Goal: Transaction & Acquisition: Obtain resource

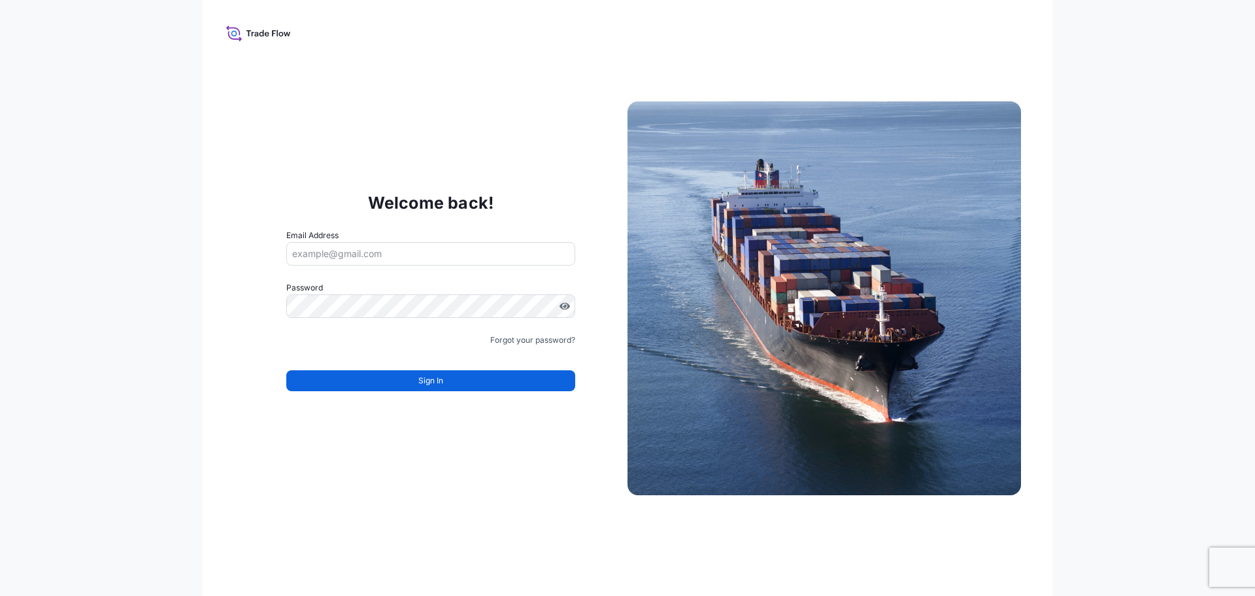
type input "[EMAIL_ADDRESS][DOMAIN_NAME]"
click at [790, 49] on div "Welcome back! Email Address [EMAIL_ADDRESS][DOMAIN_NAME] Password Must include:…" at bounding box center [628, 298] width 850 height 596
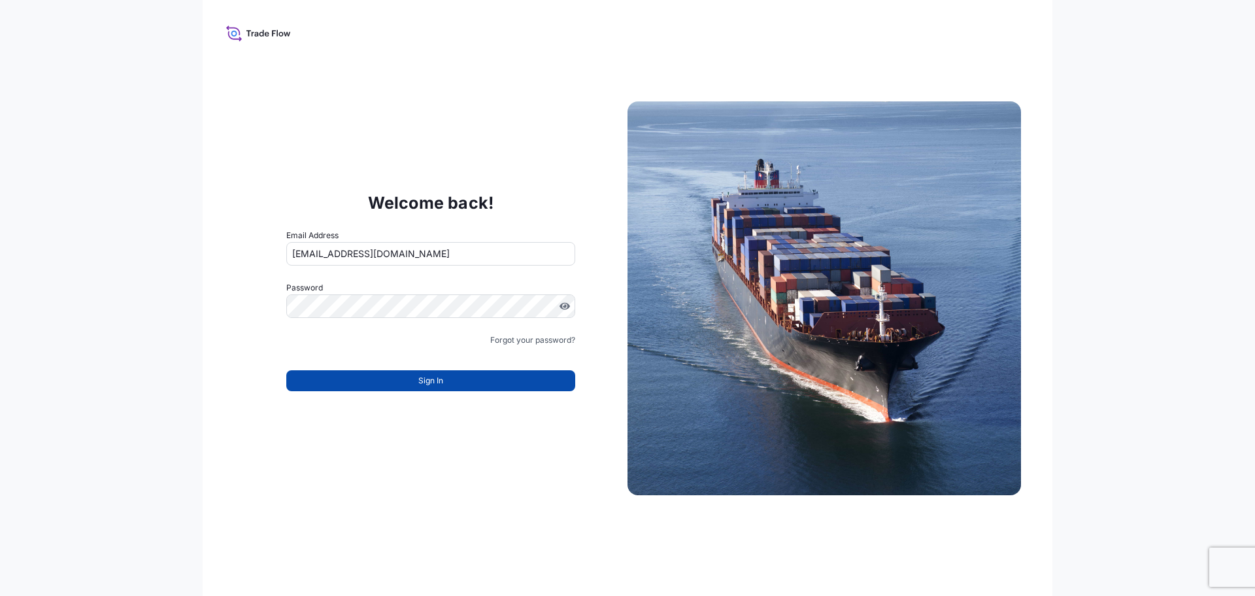
click at [399, 382] on button "Sign In" at bounding box center [430, 380] width 289 height 21
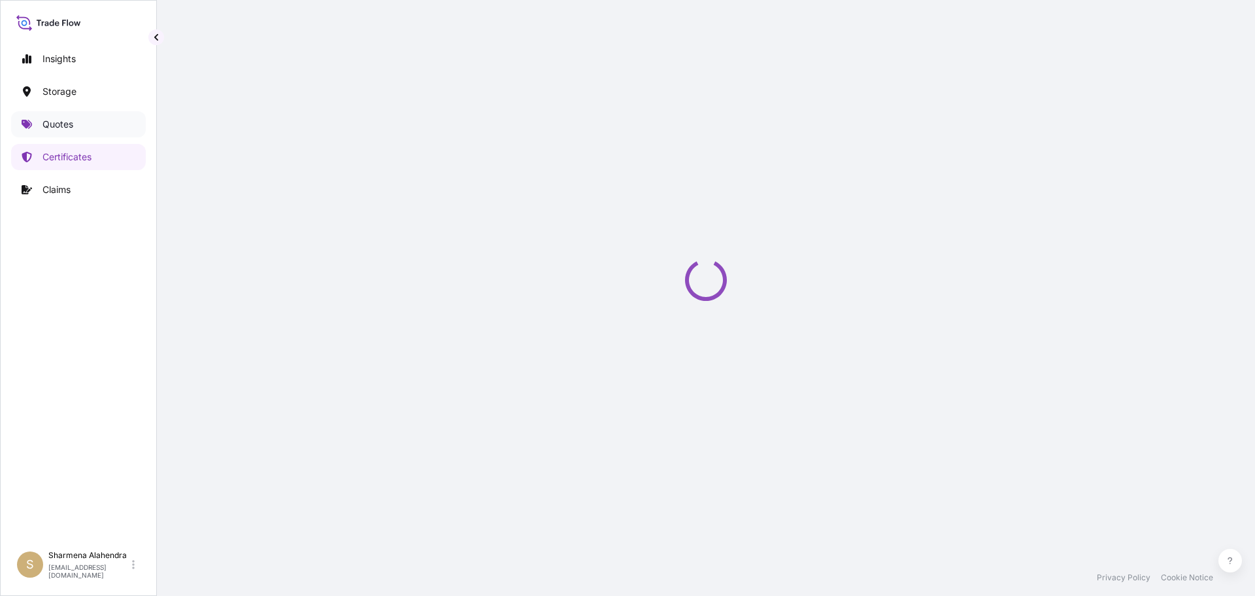
click at [44, 122] on p "Quotes" at bounding box center [57, 124] width 31 height 13
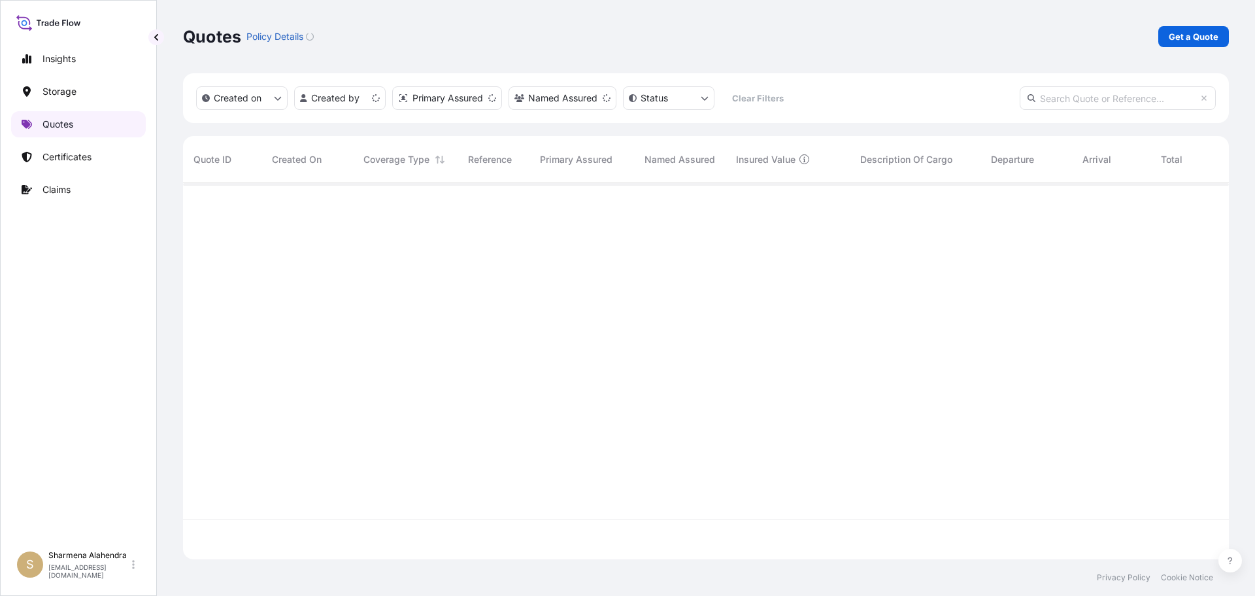
scroll to position [373, 1036]
click at [1172, 35] on p "Get a Quote" at bounding box center [1194, 36] width 50 height 13
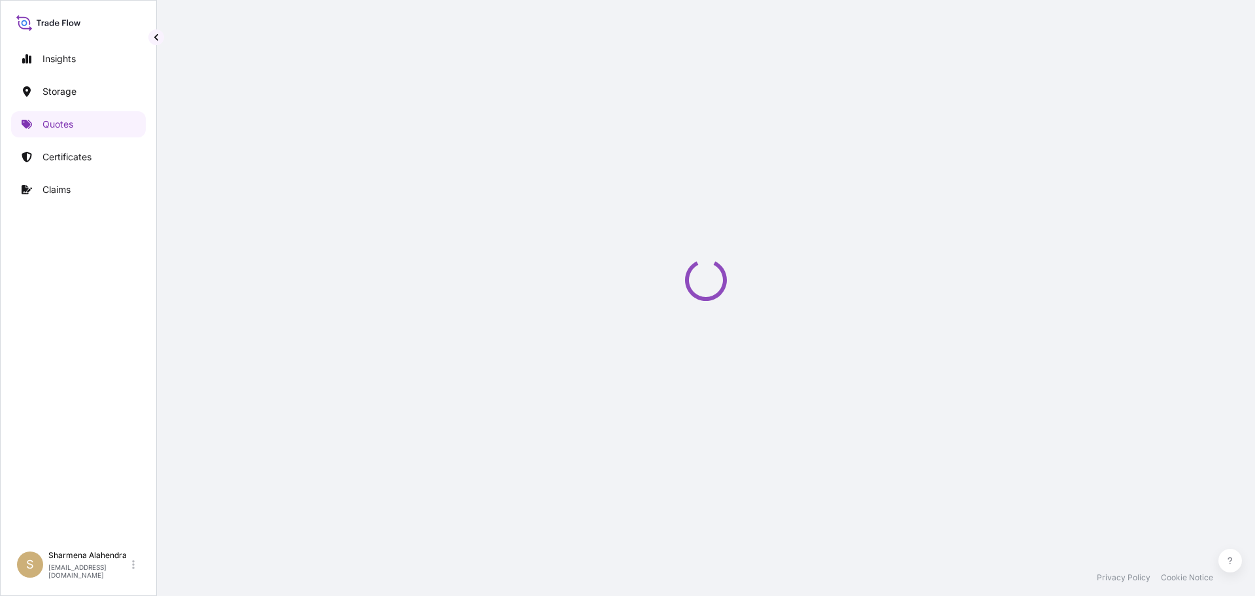
select select "Water"
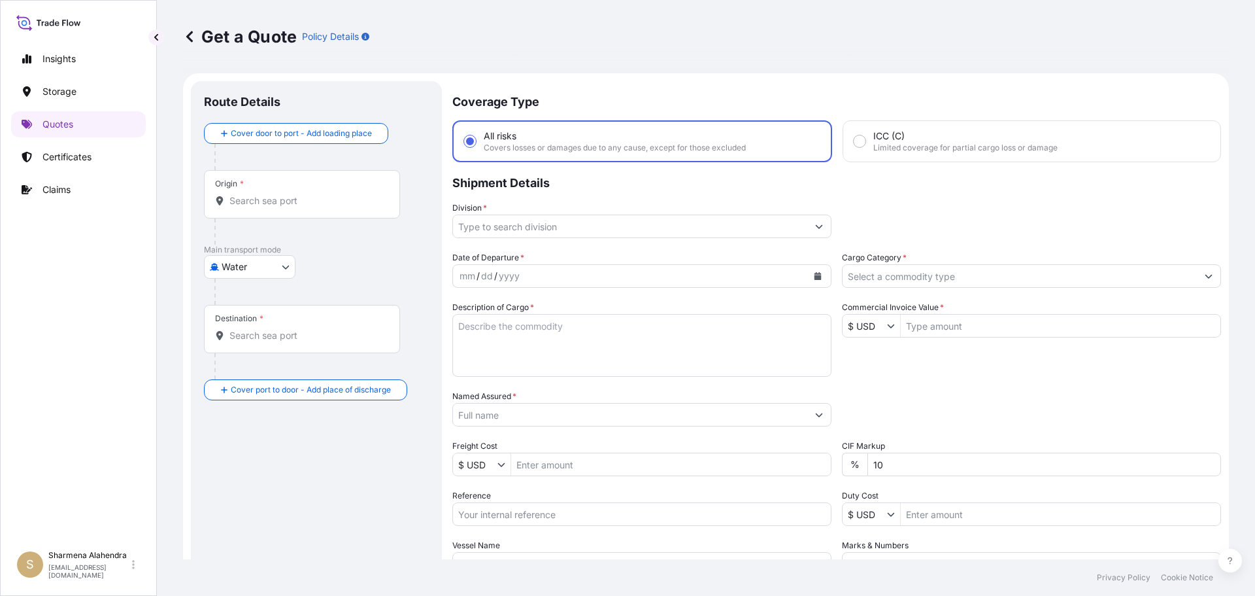
scroll to position [21, 0]
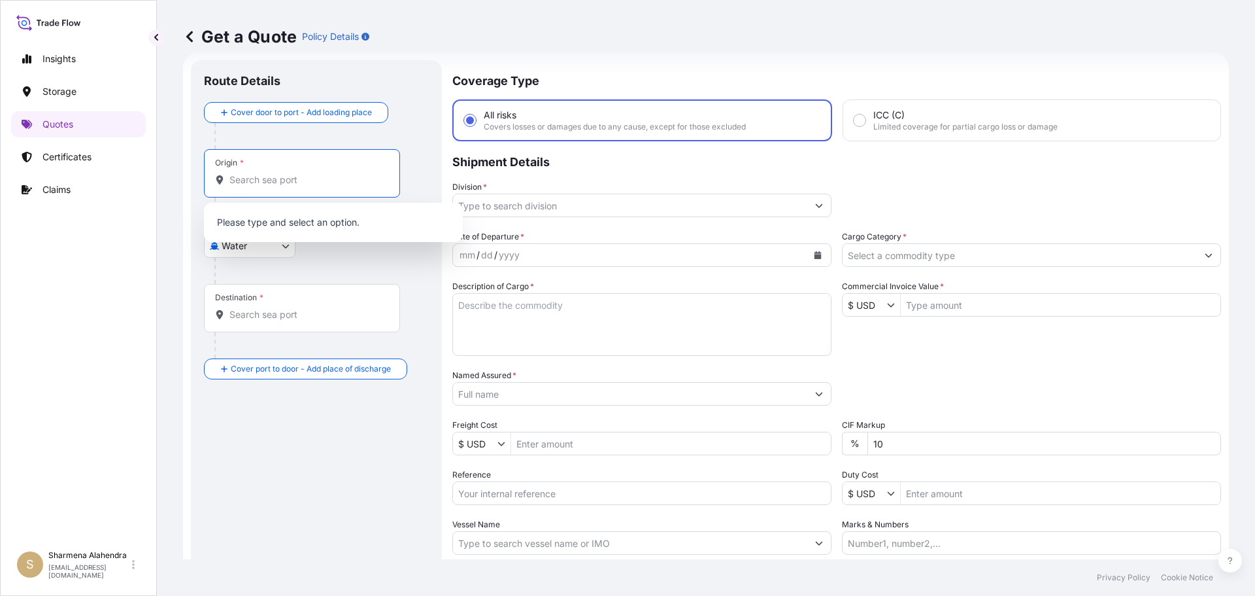
click at [263, 177] on input "Origin *" at bounding box center [306, 179] width 154 height 13
paste input "[GEOGRAPHIC_DATA], [GEOGRAPHIC_DATA]"
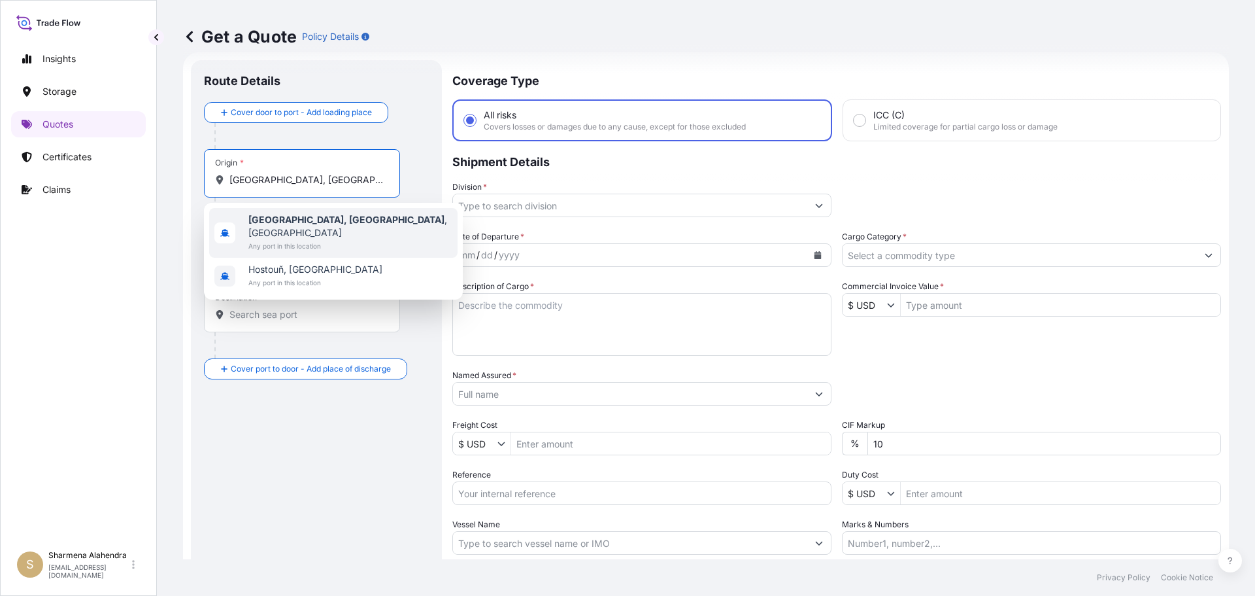
click at [322, 220] on span "[GEOGRAPHIC_DATA], [GEOGRAPHIC_DATA] , [GEOGRAPHIC_DATA]" at bounding box center [350, 226] width 204 height 26
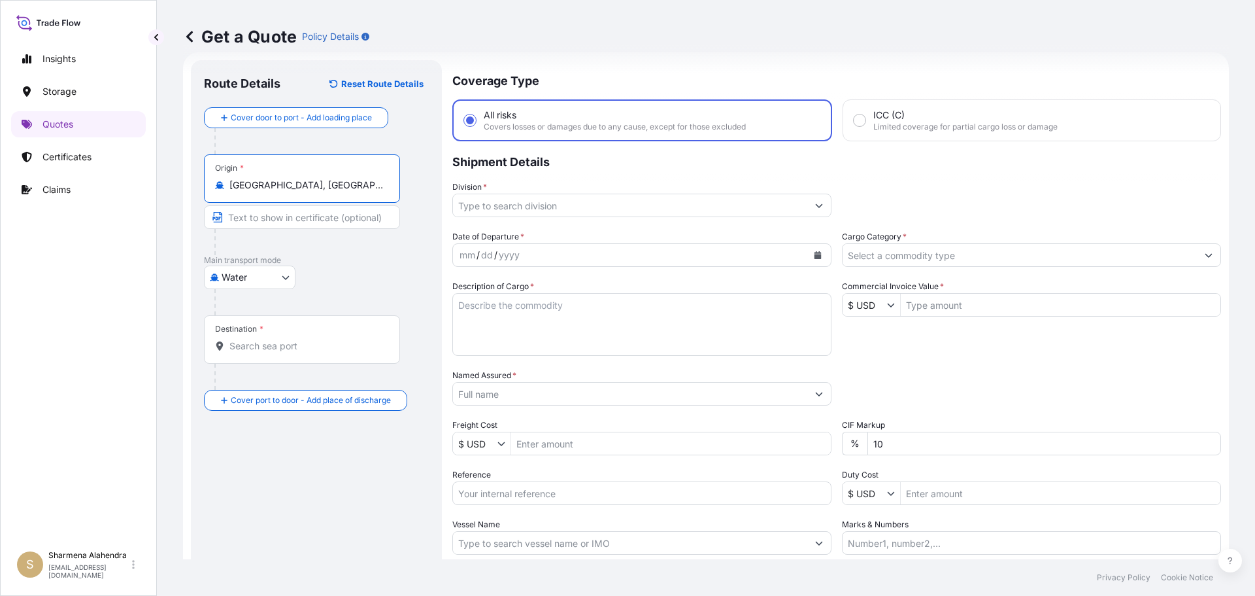
type input "[GEOGRAPHIC_DATA], [GEOGRAPHIC_DATA], [GEOGRAPHIC_DATA]"
click at [664, 56] on div "Get a Quote Policy Details" at bounding box center [706, 36] width 1046 height 73
click at [246, 345] on input "Destination *" at bounding box center [306, 345] width 154 height 13
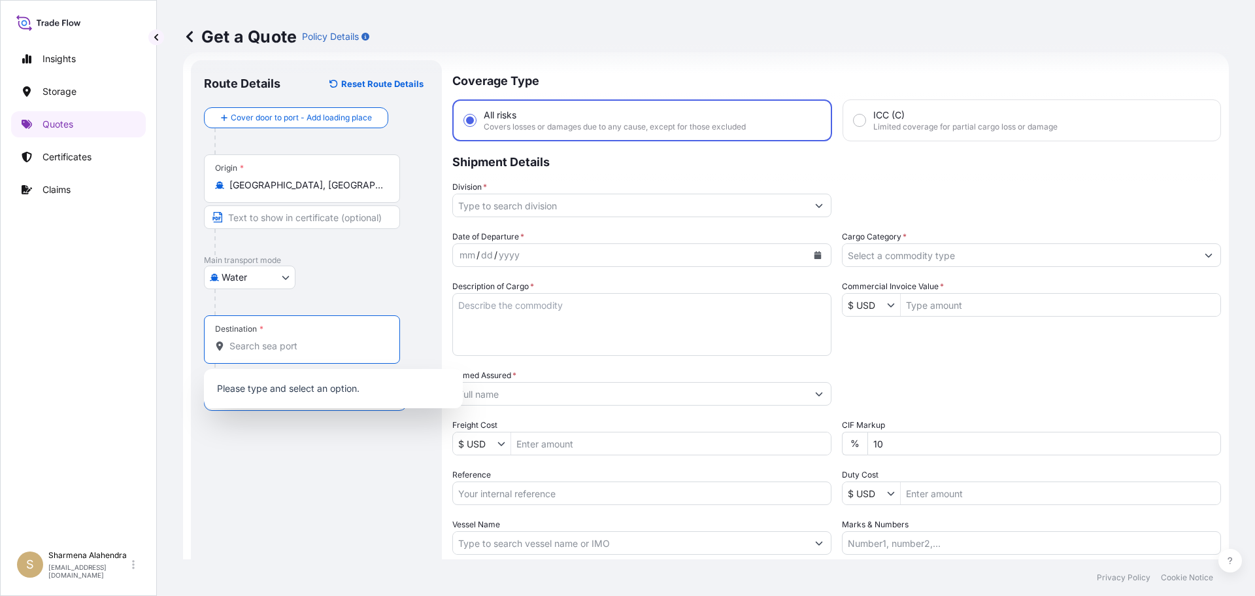
paste input "[GEOGRAPHIC_DATA], [GEOGRAPHIC_DATA]"
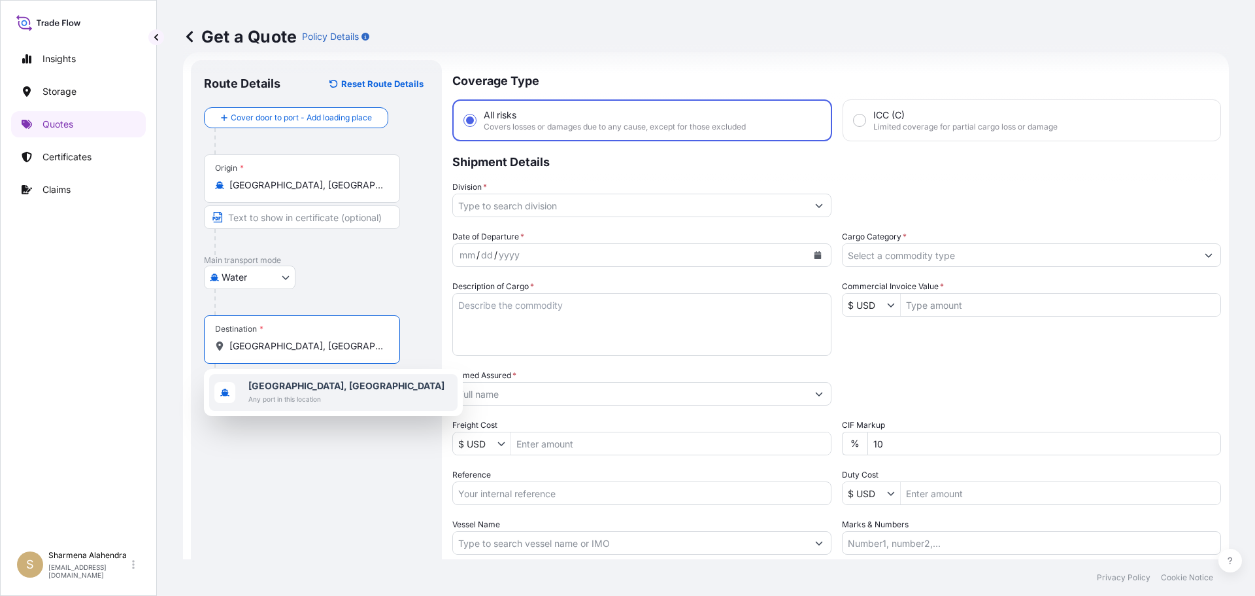
click at [299, 384] on b "[GEOGRAPHIC_DATA], [GEOGRAPHIC_DATA]" at bounding box center [346, 385] width 196 height 11
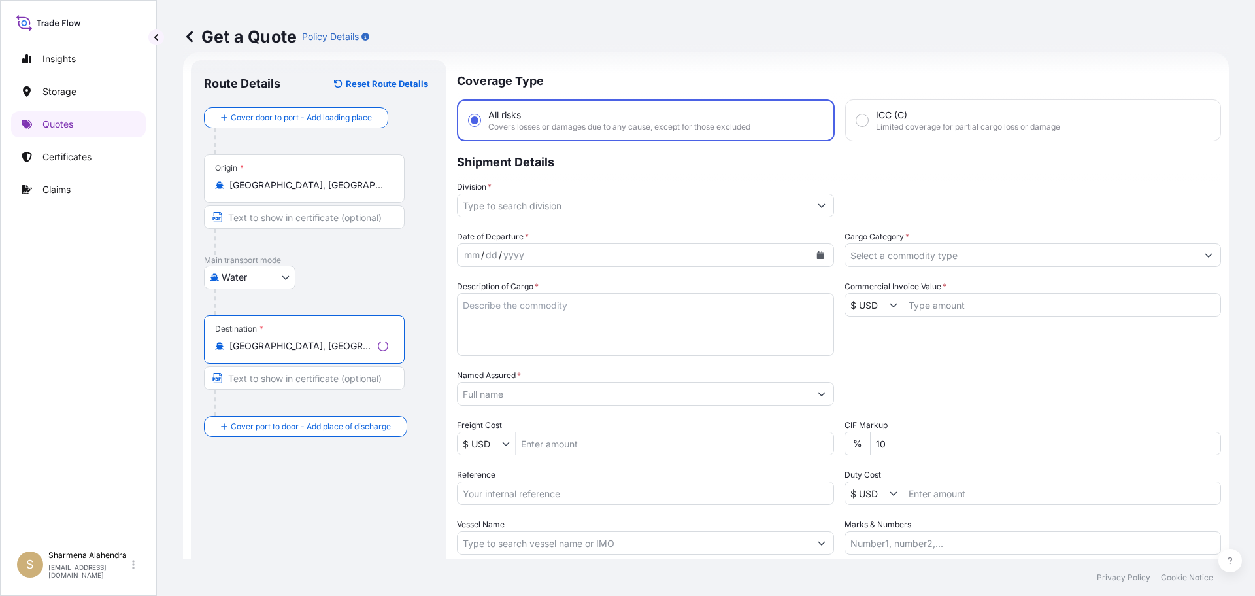
type input "[GEOGRAPHIC_DATA], [GEOGRAPHIC_DATA]"
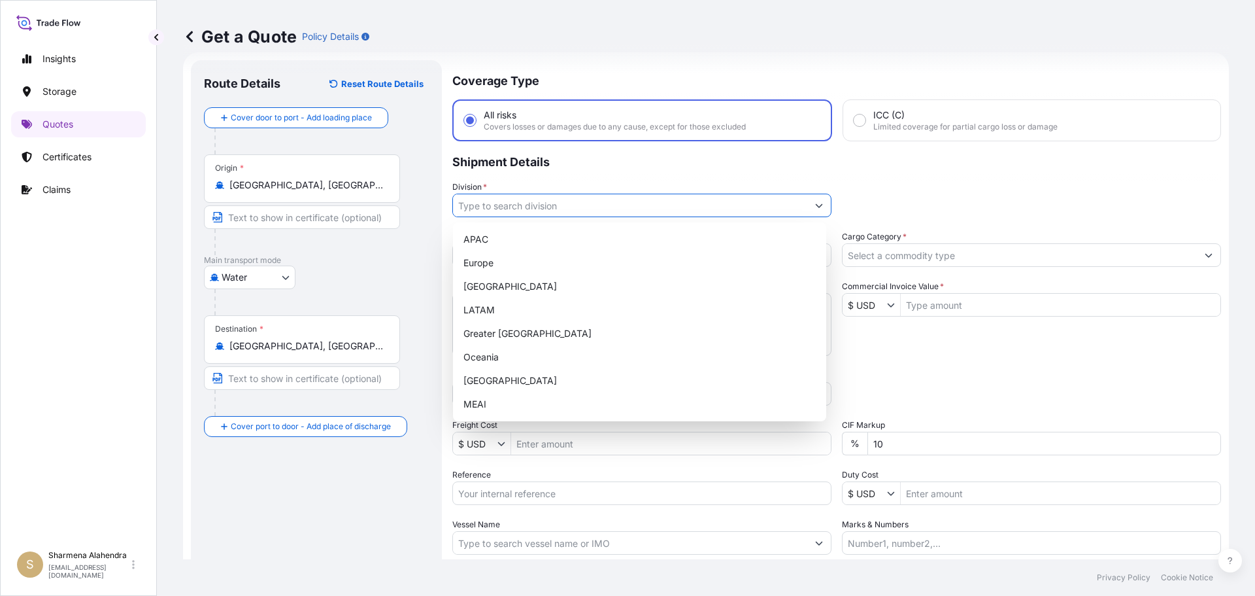
click at [611, 202] on input "Division *" at bounding box center [630, 206] width 354 height 24
click at [494, 241] on div "APAC" at bounding box center [639, 240] width 363 height 24
type input "APAC"
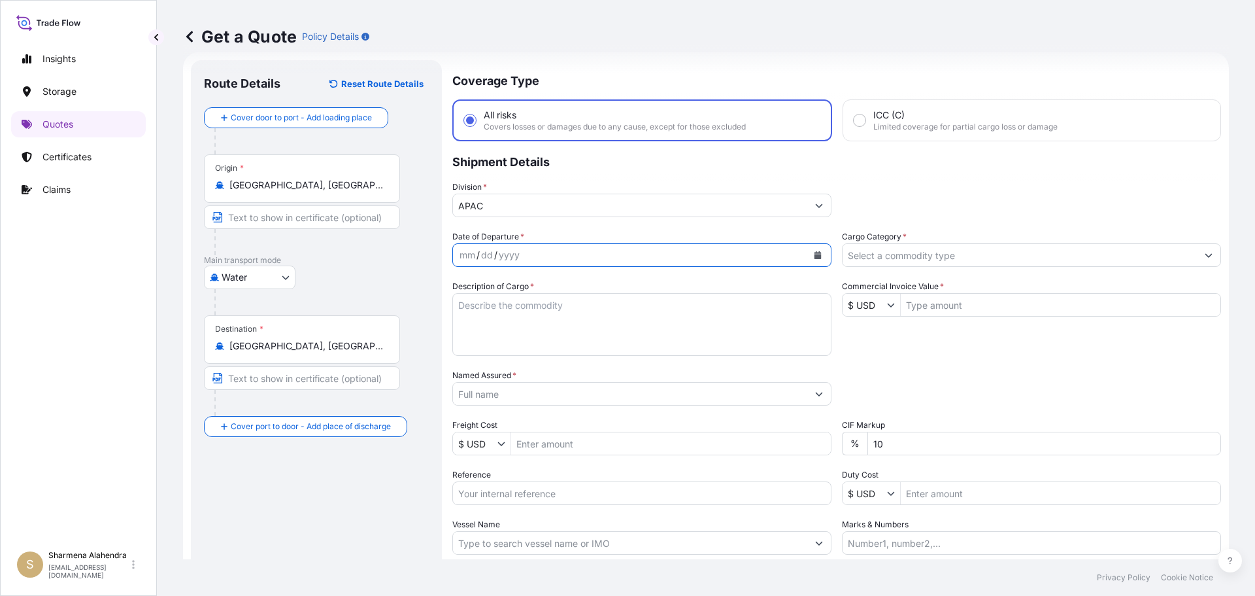
click at [814, 252] on icon "Calendar" at bounding box center [818, 255] width 8 height 8
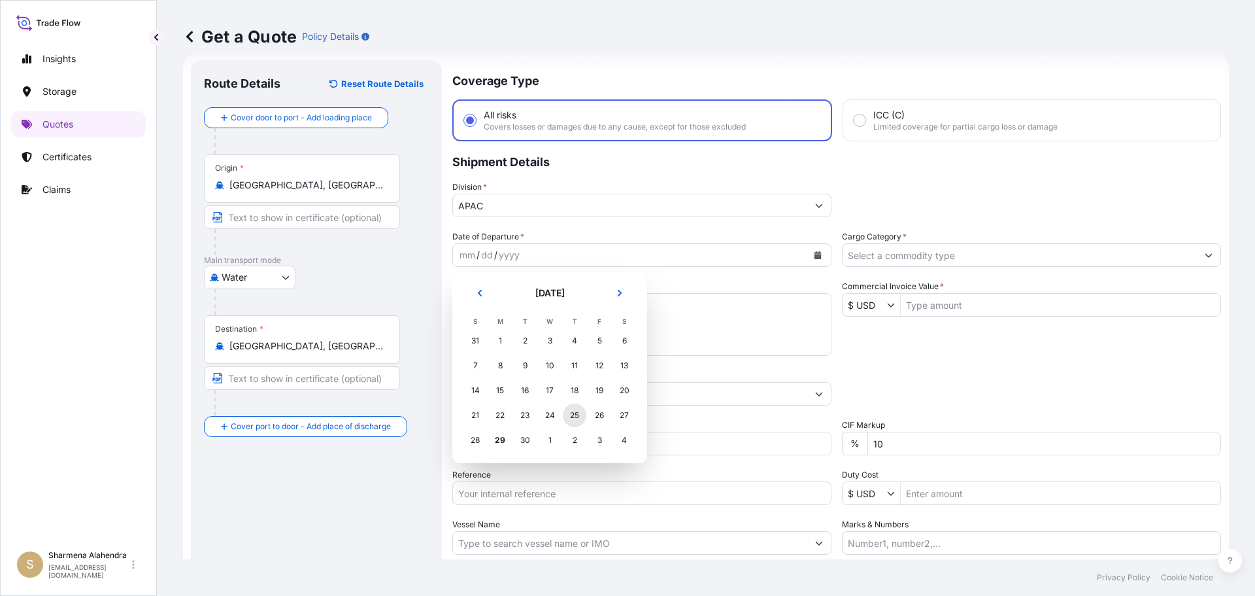
click at [568, 418] on div "25" at bounding box center [575, 415] width 24 height 24
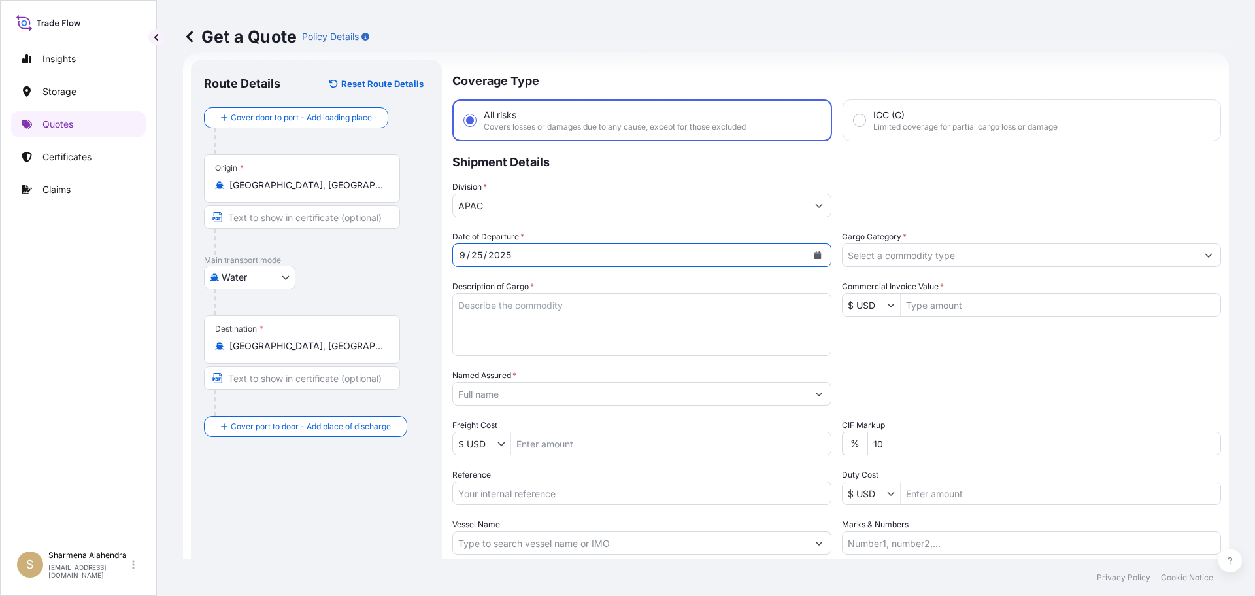
click at [538, 348] on textarea "Description of Cargo *" at bounding box center [641, 324] width 379 height 63
click at [703, 326] on textarea "Description of Cargo *" at bounding box center [641, 324] width 379 height 63
paste textarea "BAGS LOADED INTO 4 40' CONTAINER(S) ALATHON L5005, BG25HT"
drag, startPoint x: 703, startPoint y: 326, endPoint x: 554, endPoint y: 315, distance: 149.5
click at [554, 315] on textarea "Description of Cargo *" at bounding box center [641, 324] width 379 height 63
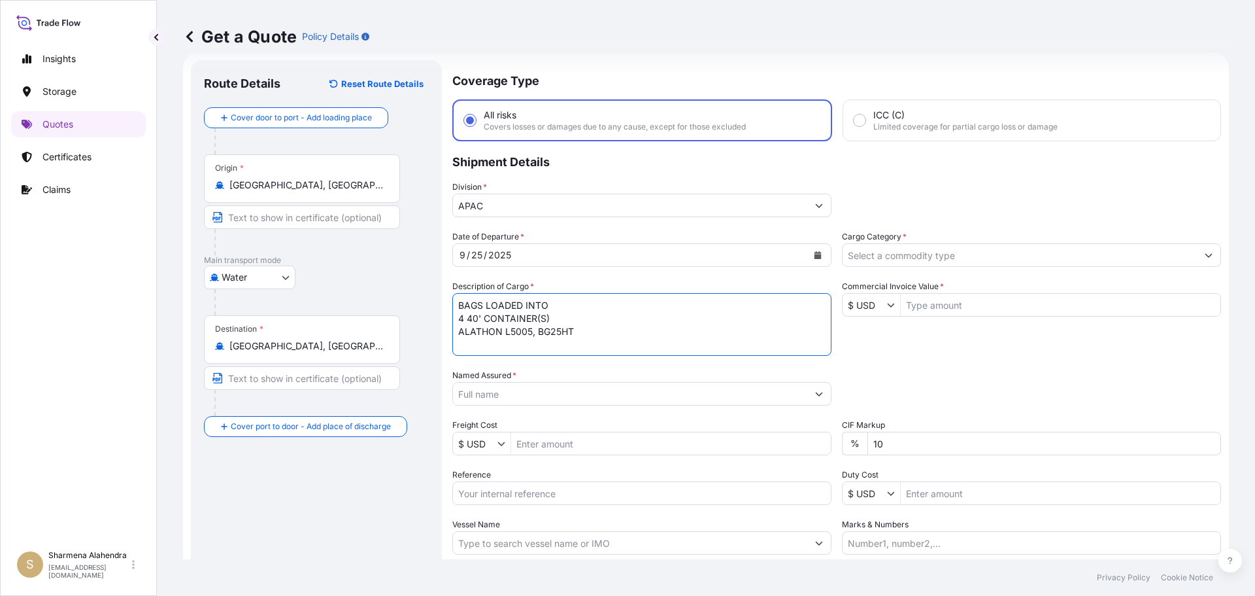
click at [457, 305] on textarea "BAGS LOADED INTO 4 40' CONTAINER(S) ALATHON L5005, BG25HT" at bounding box center [641, 324] width 379 height 63
type textarea "3740 BAGS LOADED INTO 4 40' CONTAINER(S) ALATHON L5005, BG25HT"
click at [721, 391] on input "Named Assured *" at bounding box center [630, 394] width 354 height 24
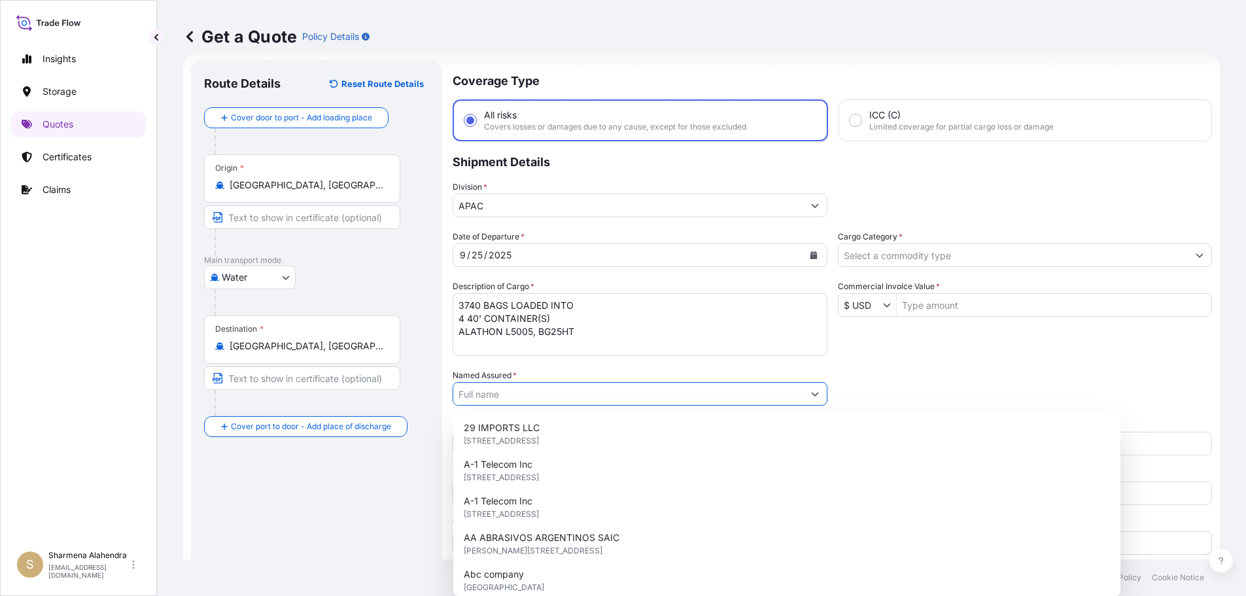
paste input "EQUISTAR CHEMICALS, LP"
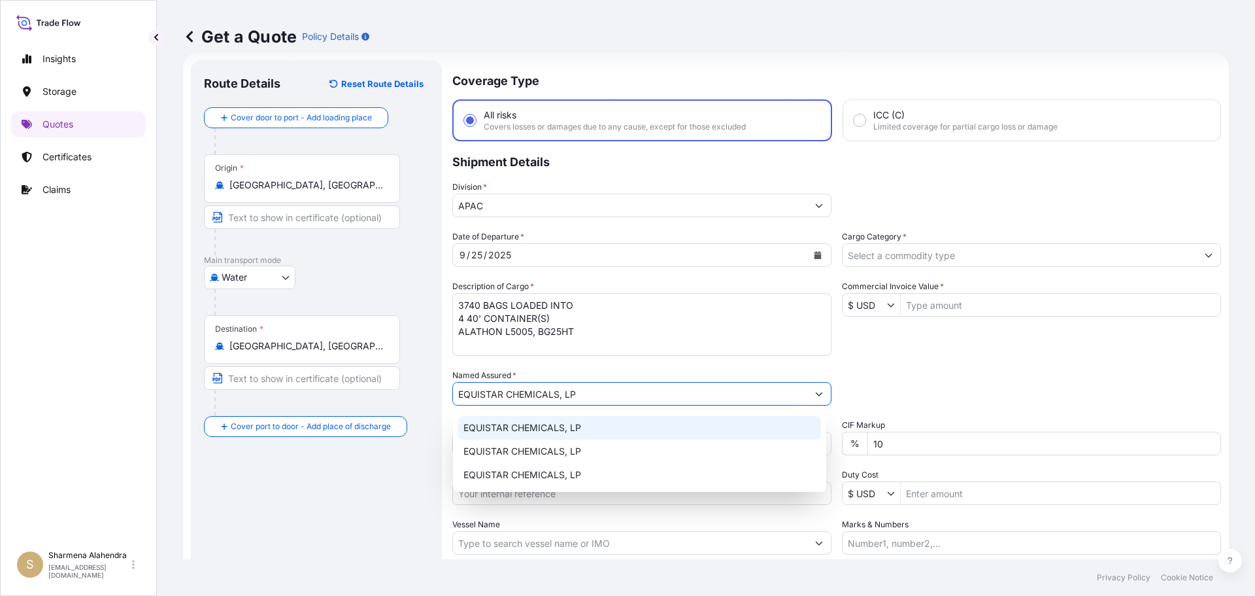
click at [541, 435] on div "EQUISTAR CHEMICALS, LP" at bounding box center [639, 428] width 363 height 24
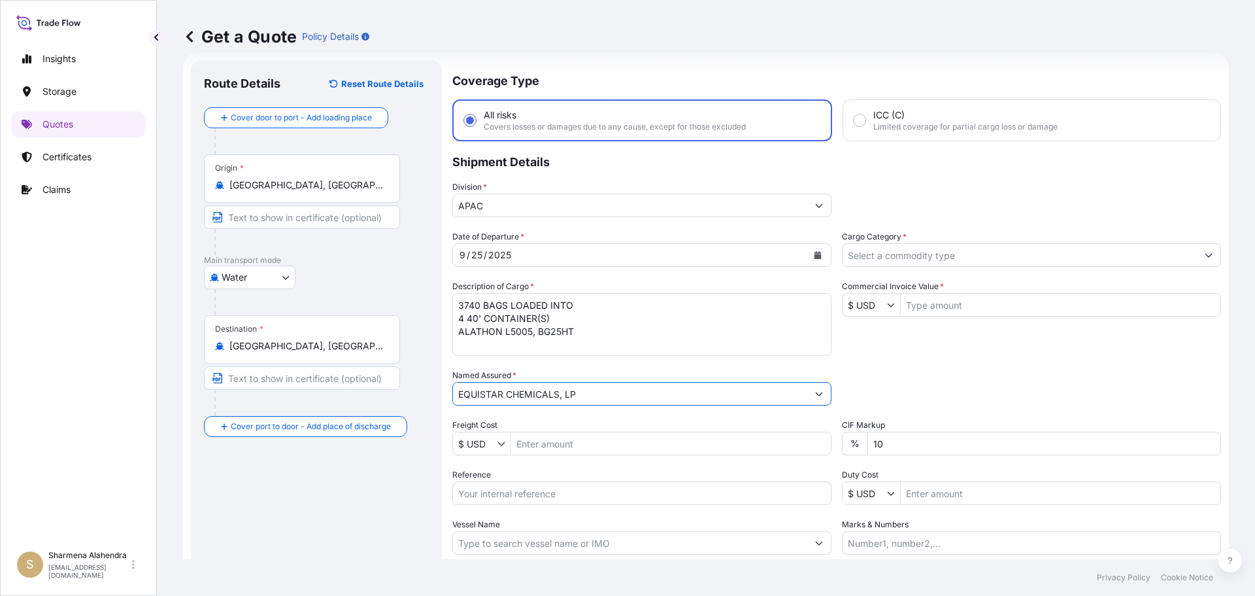
type input "EQUISTAR CHEMICALS, LP"
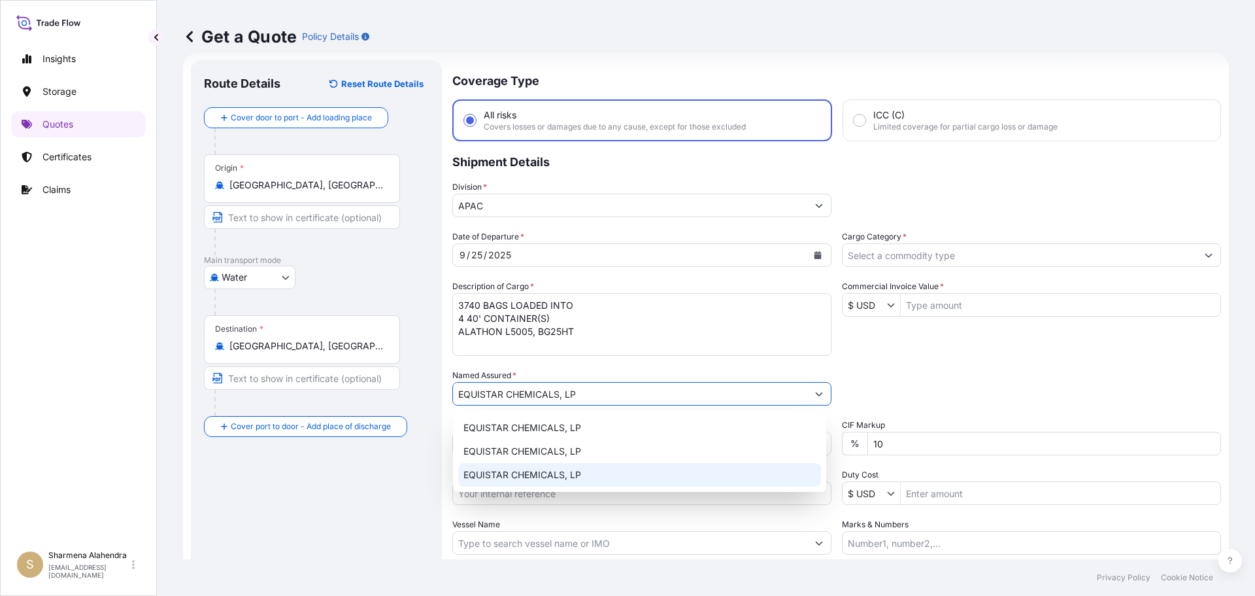
click at [544, 496] on input "Reference" at bounding box center [641, 493] width 379 height 24
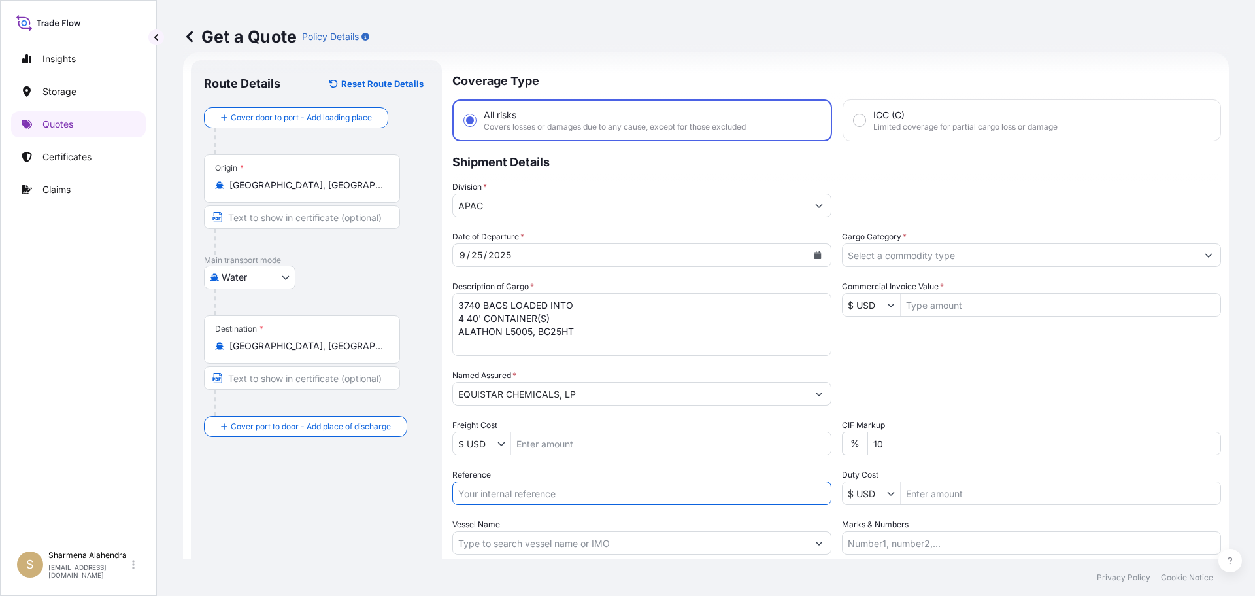
paste input "10420843137"
paste input "5013128169"
type input "10420843137/5013128169"
click at [667, 545] on input "Vessel Name" at bounding box center [630, 543] width 354 height 24
paste input "[PERSON_NAME]"
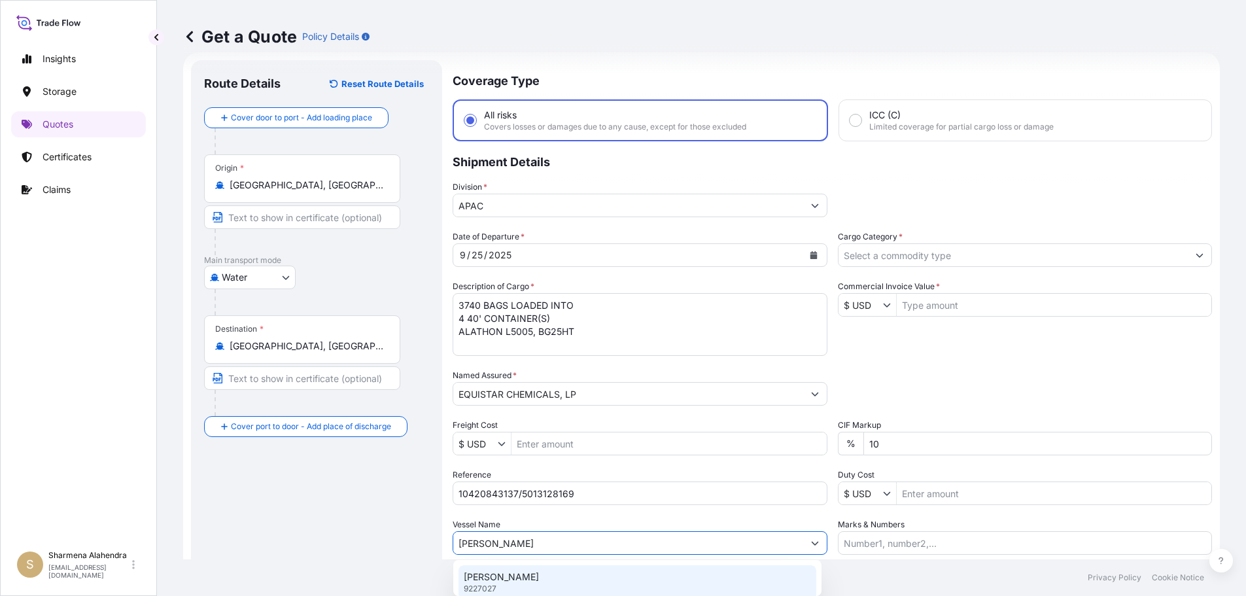
click at [541, 582] on div "SUNNY PHOENIX 9227027" at bounding box center [637, 582] width 358 height 34
type input "[PERSON_NAME]"
click at [918, 257] on input "Cargo Category *" at bounding box center [1020, 255] width 354 height 24
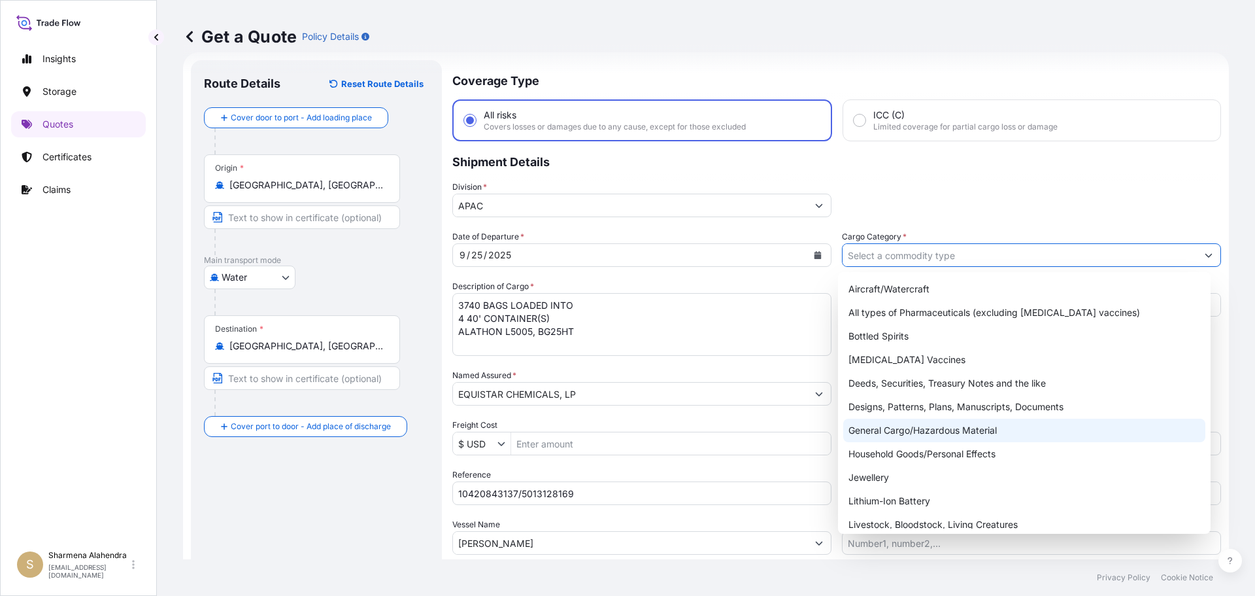
click at [890, 420] on div "General Cargo/Hazardous Material" at bounding box center [1024, 430] width 363 height 24
type input "General Cargo/Hazardous Material"
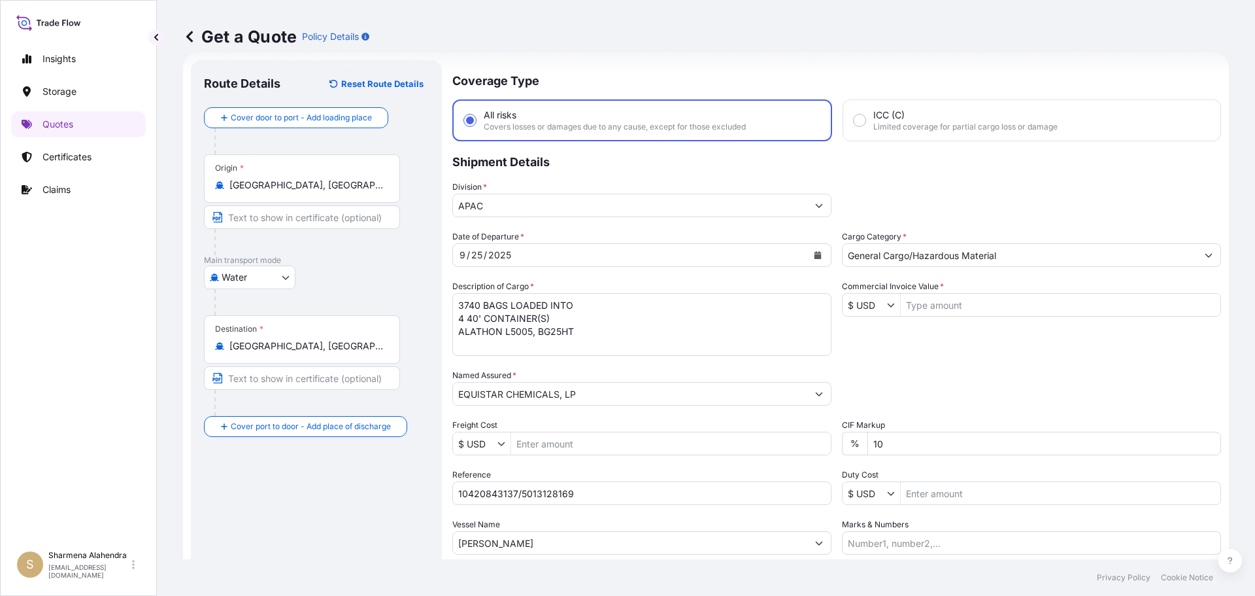
click at [121, 454] on div "Insights Storage Quotes Certificates Claims" at bounding box center [78, 289] width 135 height 510
click at [917, 311] on input "Commercial Invoice Value *" at bounding box center [1061, 305] width 320 height 24
paste input "75,055.01"
type input "75,055.02"
click at [953, 394] on div "Packing Category Type to search a container mode Please select a primary mode o…" at bounding box center [1031, 387] width 379 height 37
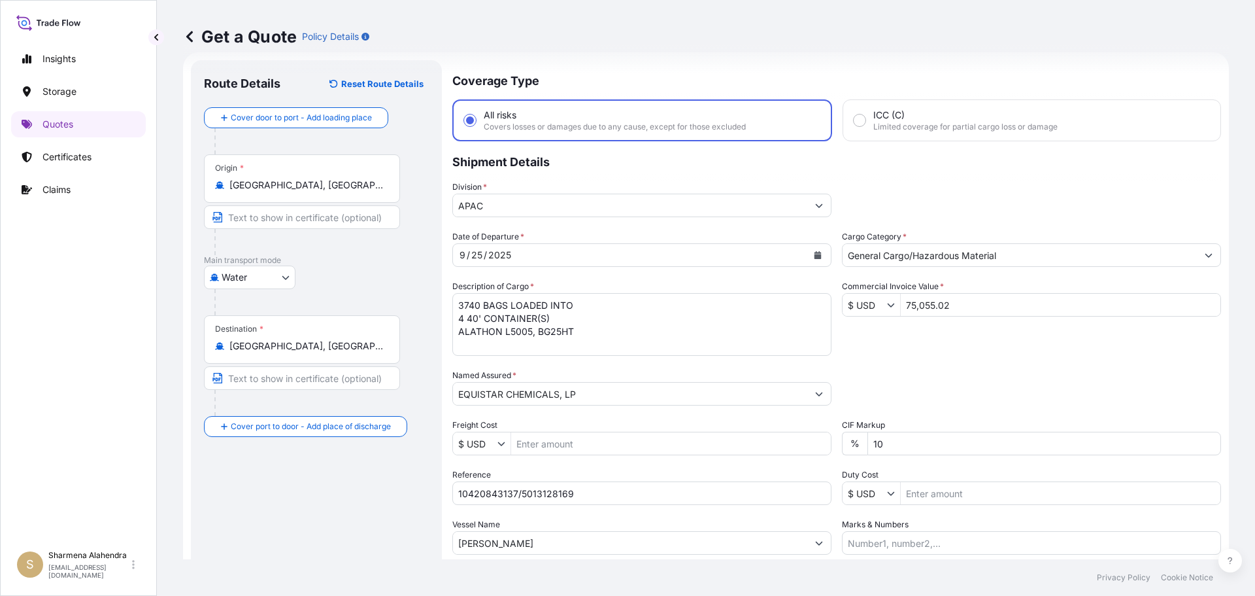
click at [991, 356] on div "Date of Departure * [DATE] Cargo Category * General Cargo/Hazardous Material De…" at bounding box center [836, 392] width 769 height 324
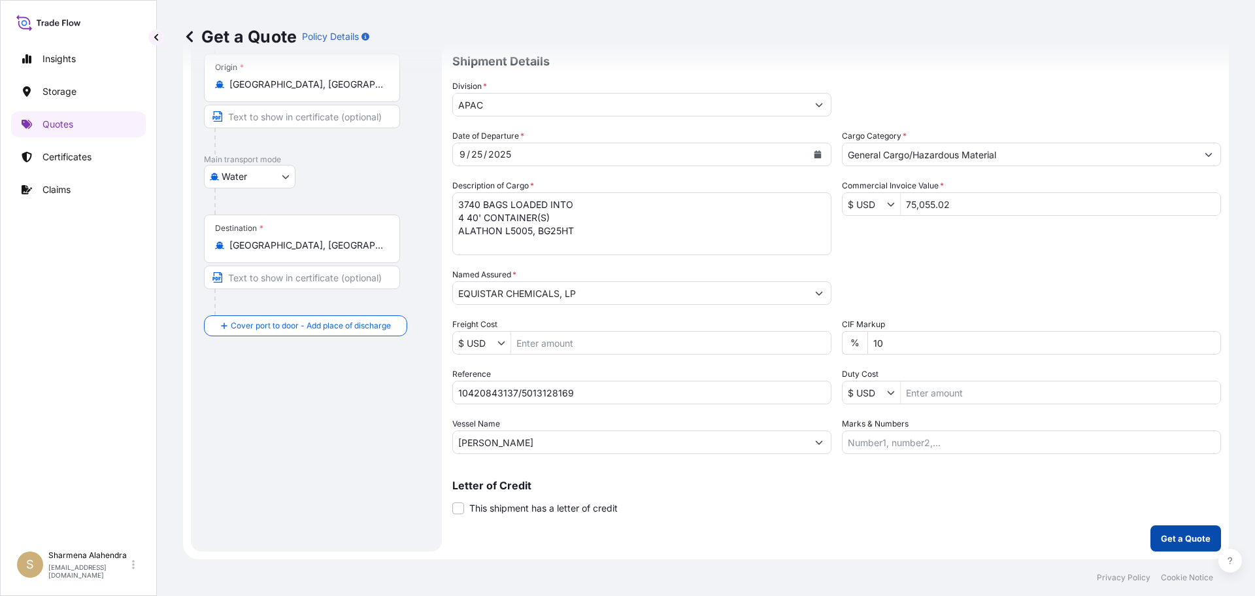
click at [1165, 542] on p "Get a Quote" at bounding box center [1186, 538] width 50 height 13
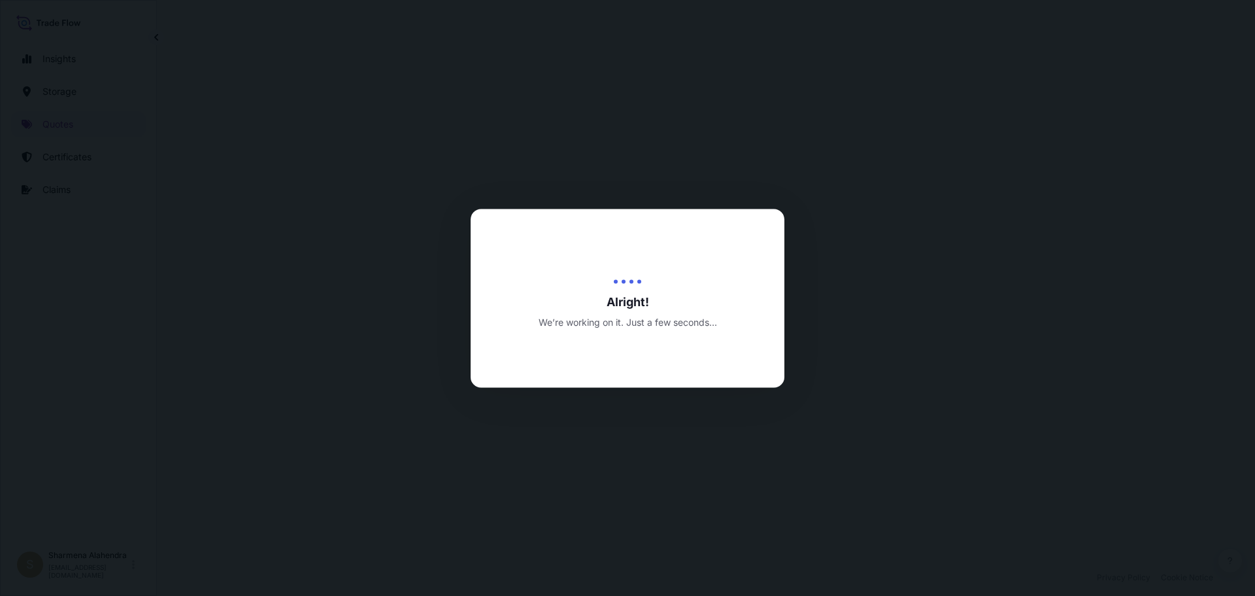
select select "Water"
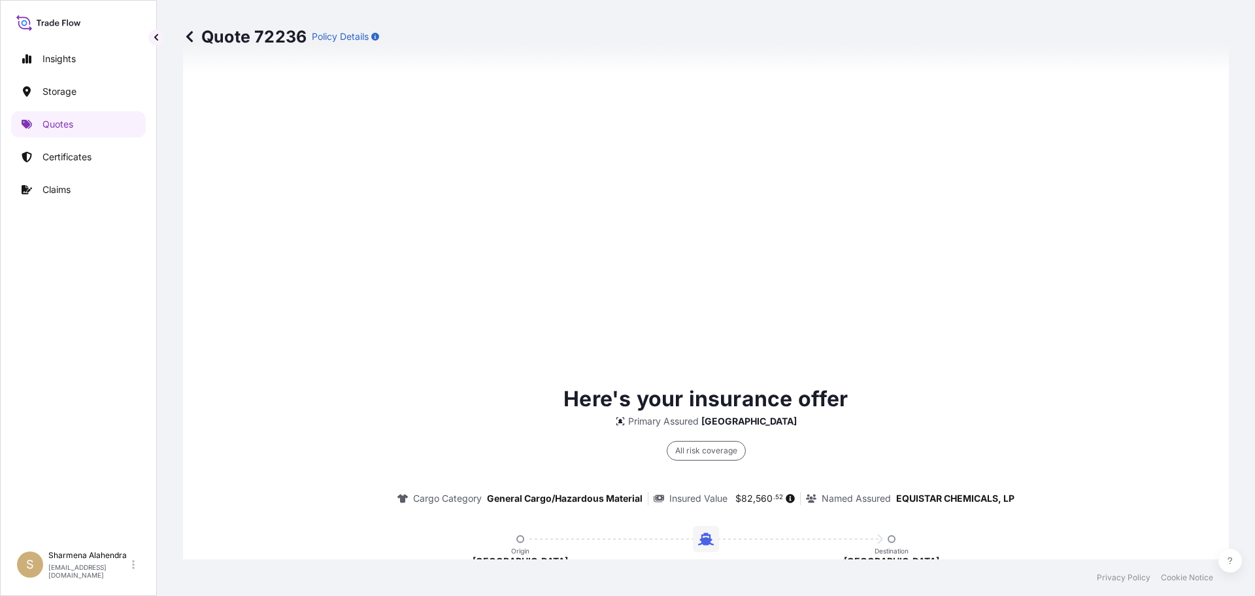
scroll to position [1869, 0]
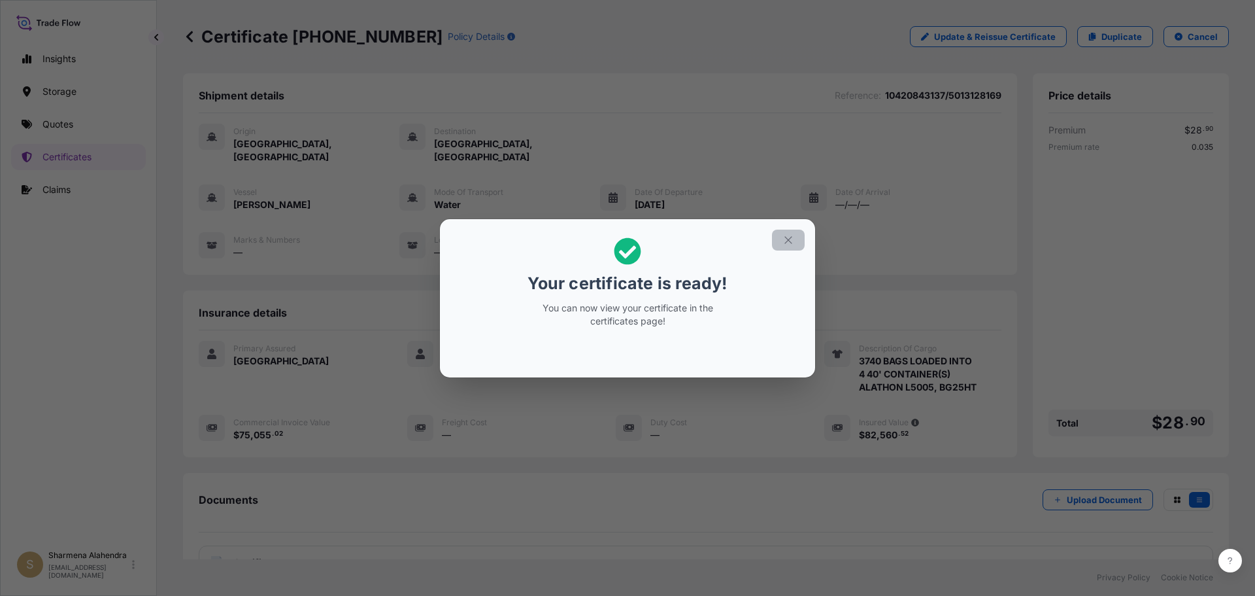
click at [787, 238] on icon "button" at bounding box center [788, 239] width 7 height 7
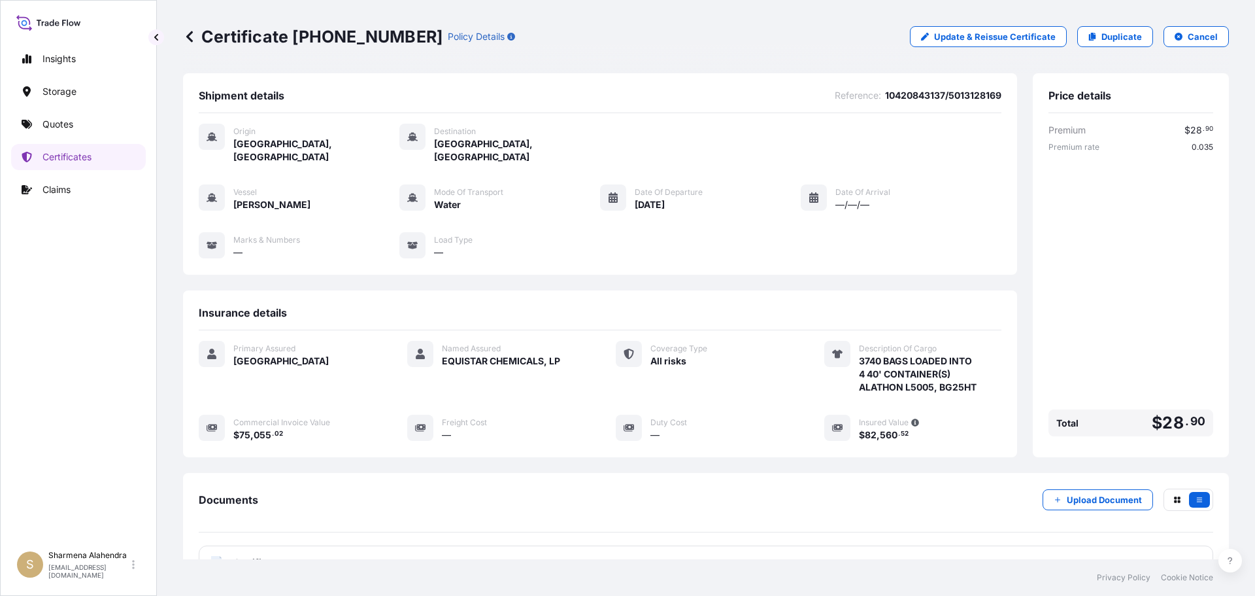
scroll to position [105, 0]
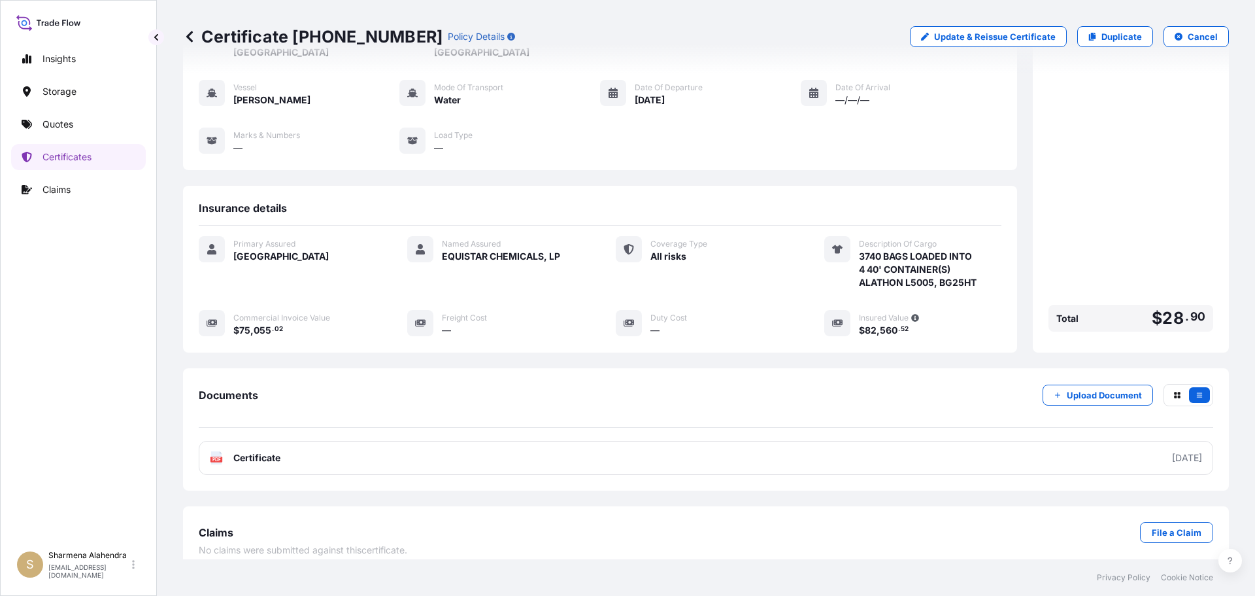
click at [663, 441] on link "PDF Certificate [DATE]" at bounding box center [706, 458] width 1015 height 34
